Goal: Communication & Community: Answer question/provide support

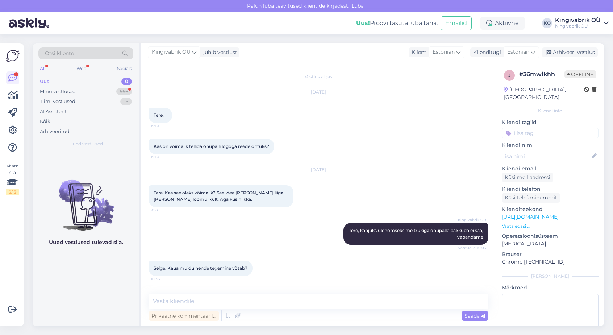
click at [233, 300] on textarea at bounding box center [318, 300] width 340 height 15
click at [278, 299] on textarea at bounding box center [318, 300] width 340 height 15
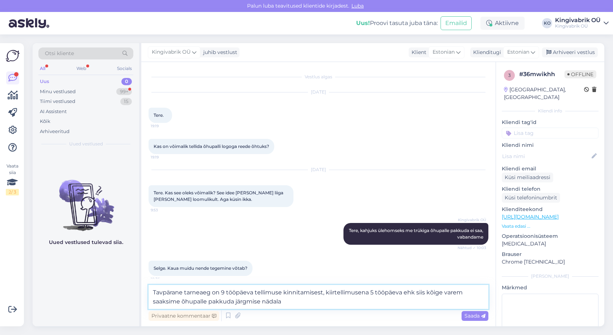
click at [281, 300] on textarea "Tavpärane tarneaeg on 9 tööpäeva tellimuse kinnitamisest, kiirtellimusena 5 töö…" at bounding box center [318, 297] width 340 height 24
type textarea "Tavpärane tarneaeg on 9 tööpäeva tellimuse kinnitamisest, kiirtellimusena 5 töö…"
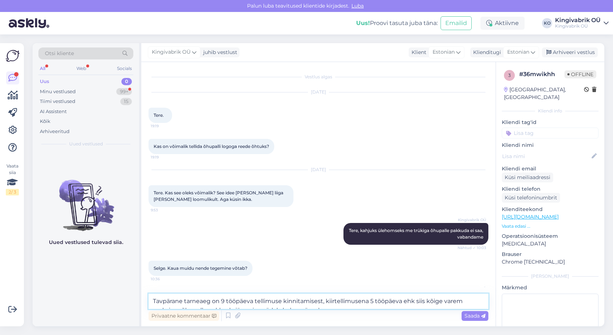
scroll to position [41, 0]
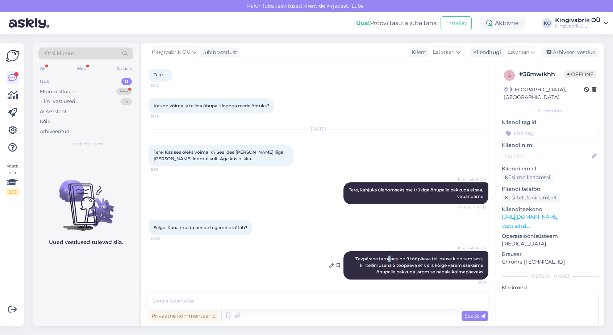
drag, startPoint x: 383, startPoint y: 261, endPoint x: 360, endPoint y: 260, distance: 23.2
click at [379, 261] on div "Kingivabrik OÜ Tavpärane tarneaeg on 9 tööpäeva tellimuse kinnitamisest, kiirte…" at bounding box center [415, 265] width 145 height 28
click at [329, 265] on icon at bounding box center [331, 265] width 4 height 4
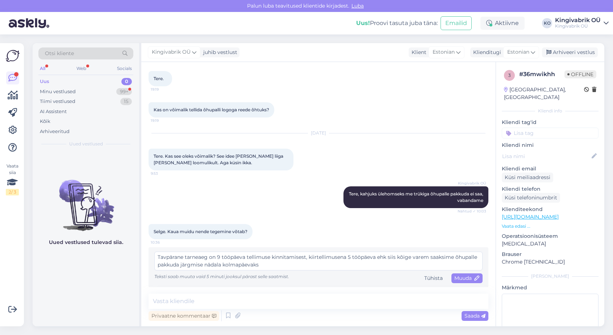
click at [165, 257] on textarea "Tavpärane tarneaeg on 9 tööpäeva tellimuse kinnitamisest, kiirtellimusena 5 töö…" at bounding box center [318, 260] width 328 height 19
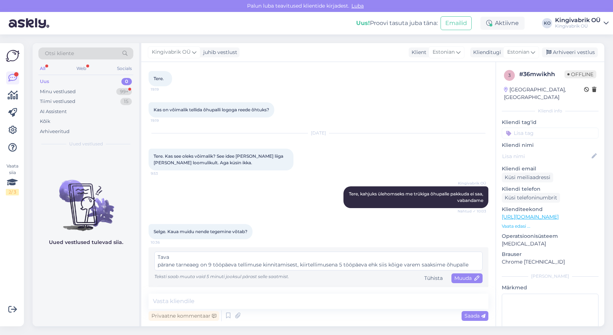
type textarea "Tava pärane tarneaeg on 9 tööpäeva tellimuse kinnitamisest, kiirtellimusena 5 t…"
click at [435, 261] on textarea "Tava pärane tarneaeg on 9 tööpäeva tellimuse kinnitamisest, kiirtellimusena 5 t…" at bounding box center [318, 260] width 328 height 19
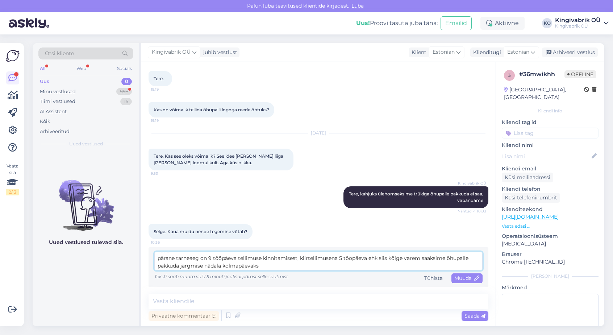
scroll to position [7, 0]
click at [461, 276] on span "Muuda" at bounding box center [466, 278] width 25 height 7
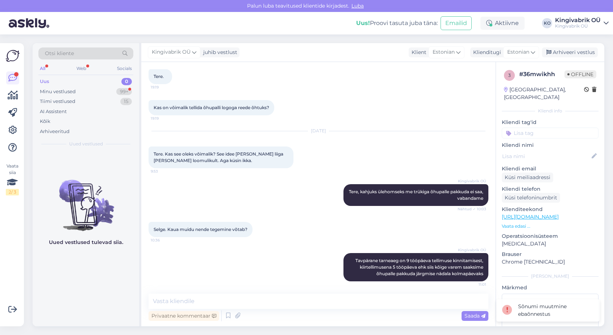
scroll to position [41, 0]
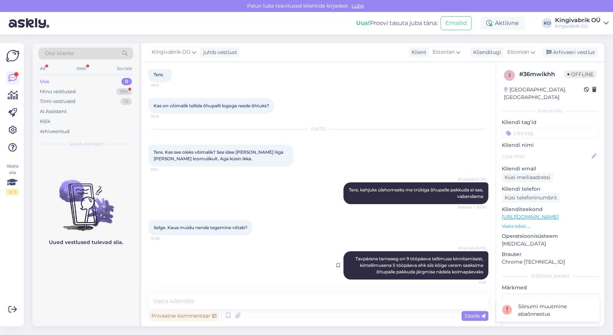
click at [419, 263] on span "Tavpärane tarneaeg on 9 tööpäeva tellimuse kinnitamisest, kiirtellimusena 5 töö…" at bounding box center [419, 265] width 129 height 18
click at [418, 263] on span "Tavpärane tarneaeg on 9 tööpäeva tellimuse kinnitamisest, kiirtellimusena 5 töö…" at bounding box center [419, 265] width 129 height 18
